Goal: Check status: Check status

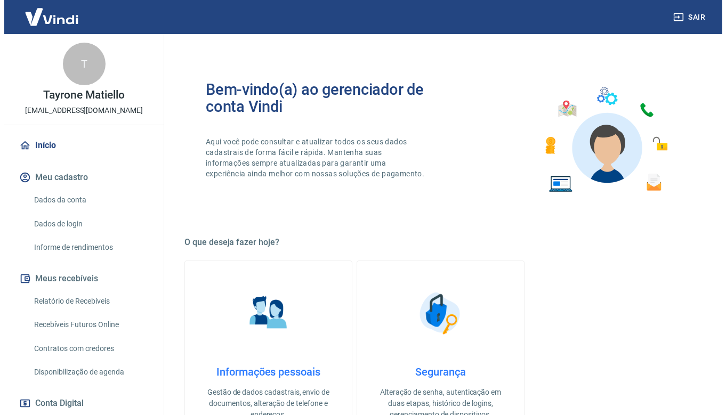
scroll to position [53, 0]
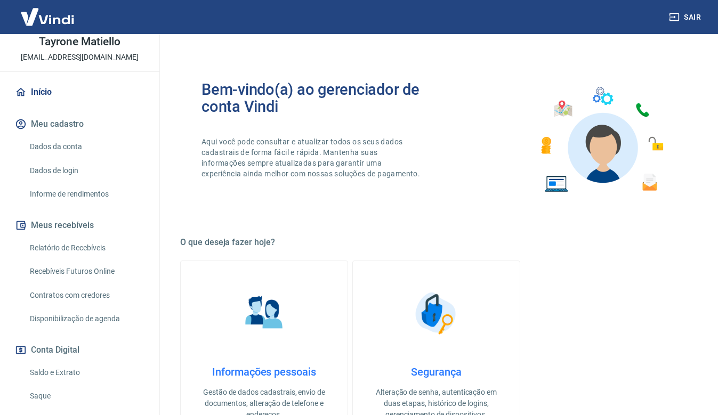
click at [74, 367] on link "Saldo e Extrato" at bounding box center [86, 373] width 121 height 22
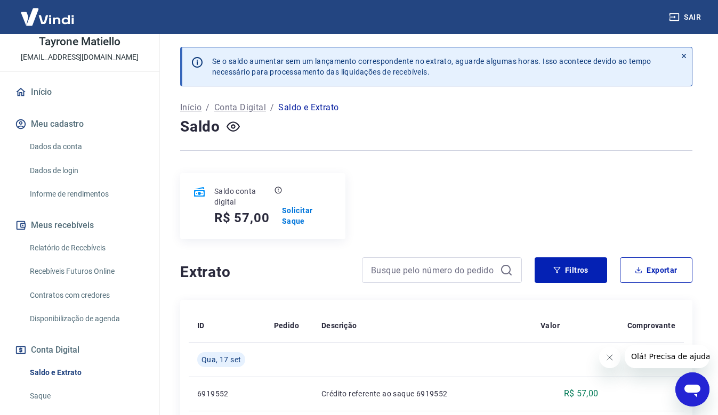
click at [92, 244] on link "Relatório de Recebíveis" at bounding box center [86, 248] width 121 height 22
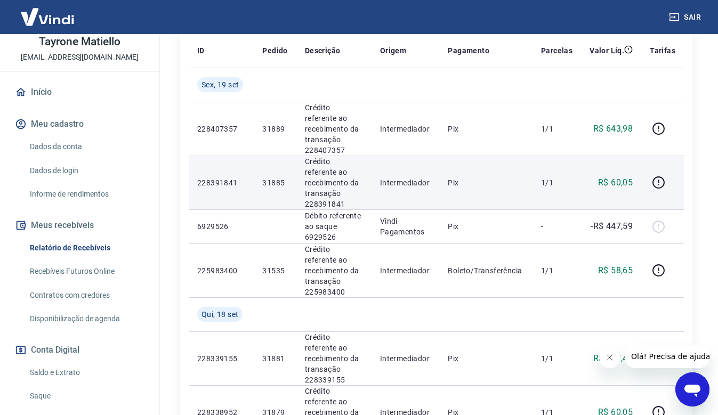
scroll to position [160, 0]
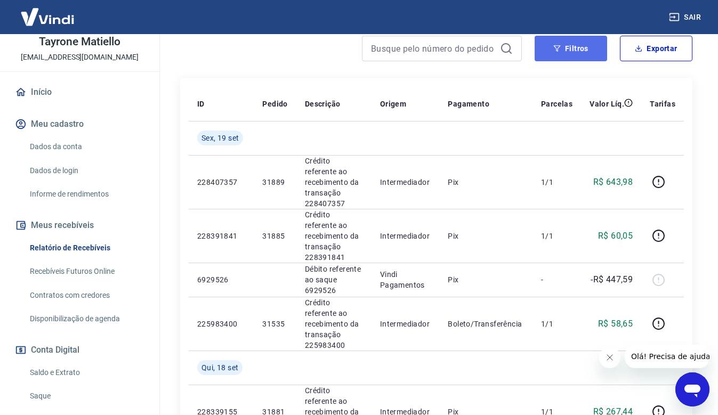
click at [583, 46] on button "Filtros" at bounding box center [571, 49] width 72 height 26
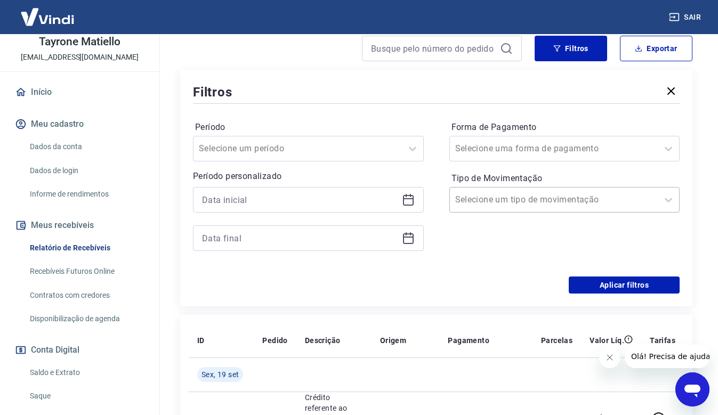
click at [653, 195] on div "Selecione um tipo de movimentação" at bounding box center [554, 199] width 208 height 19
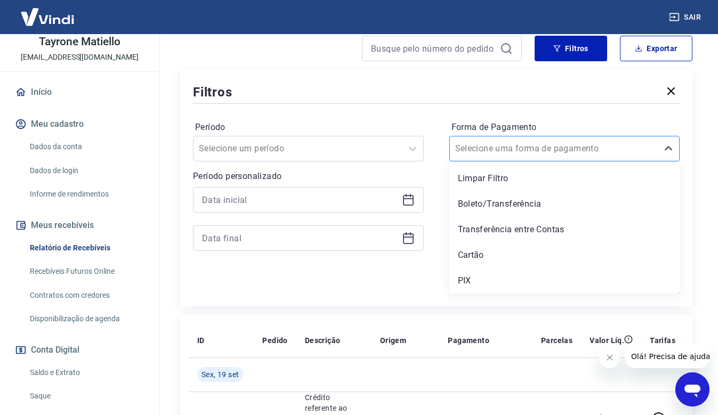
click at [538, 148] on input "Forma de Pagamento" at bounding box center [509, 148] width 108 height 13
click at [492, 267] on div "Limpar Filtro Boleto/Transferência Transferência entre Contas Cartão PIX" at bounding box center [564, 227] width 231 height 132
click at [490, 285] on div "PIX" at bounding box center [564, 280] width 231 height 21
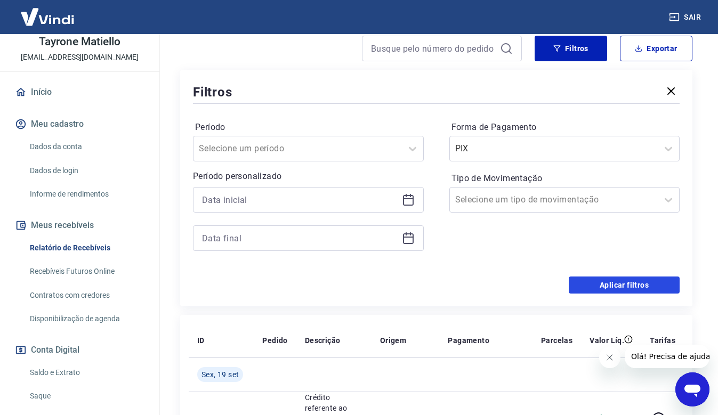
drag, startPoint x: 647, startPoint y: 284, endPoint x: 598, endPoint y: 271, distance: 50.5
click at [646, 284] on button "Aplicar filtros" at bounding box center [624, 285] width 111 height 17
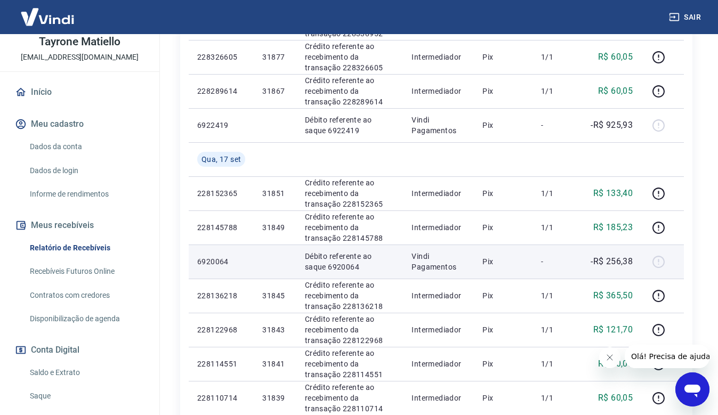
scroll to position [586, 0]
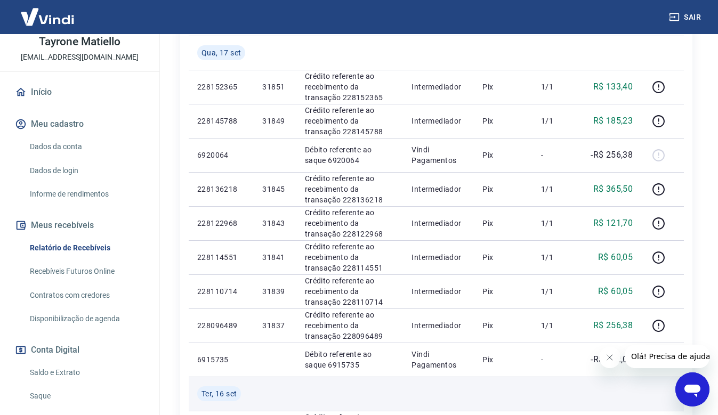
click at [348, 400] on td at bounding box center [349, 394] width 107 height 34
